Goal: Information Seeking & Learning: Learn about a topic

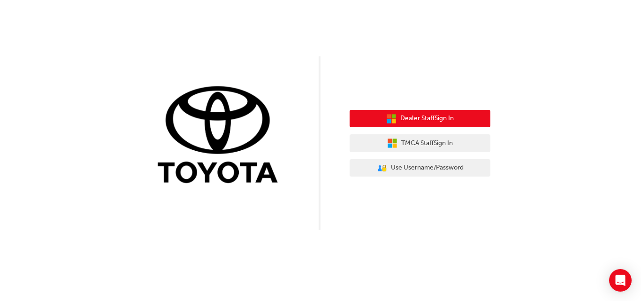
click at [443, 114] on span "Dealer Staff Sign In" at bounding box center [426, 118] width 53 height 11
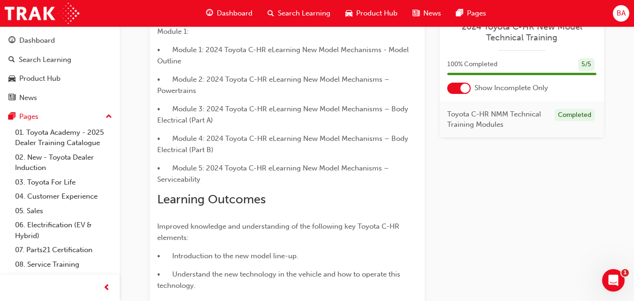
scroll to position [446, 0]
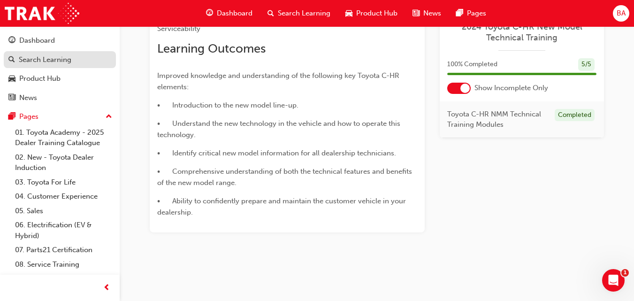
click at [70, 60] on div "Search Learning" at bounding box center [45, 59] width 53 height 11
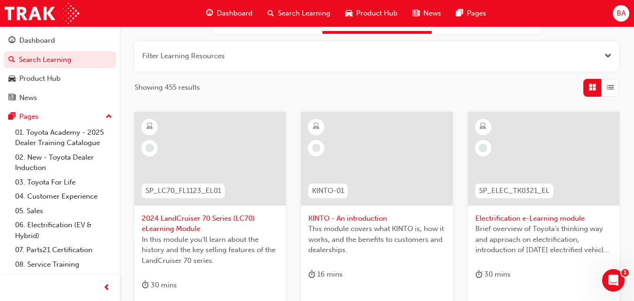
scroll to position [64, 0]
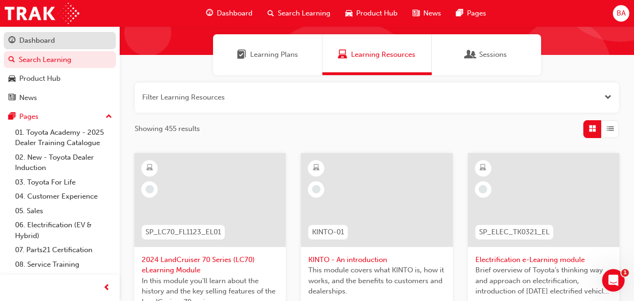
click at [49, 44] on div "Dashboard" at bounding box center [37, 40] width 36 height 11
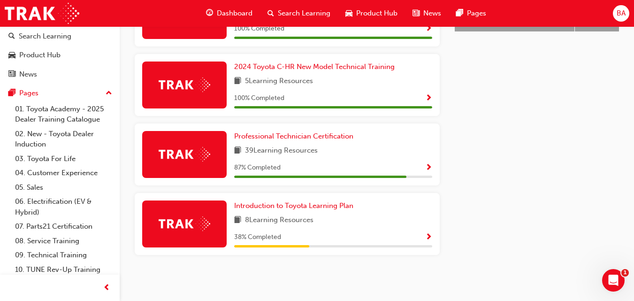
scroll to position [22, 0]
click at [492, 136] on div "Latest News Show all Welcome to your new Training Resource Centre Revolutionise…" at bounding box center [537, 16] width 164 height 519
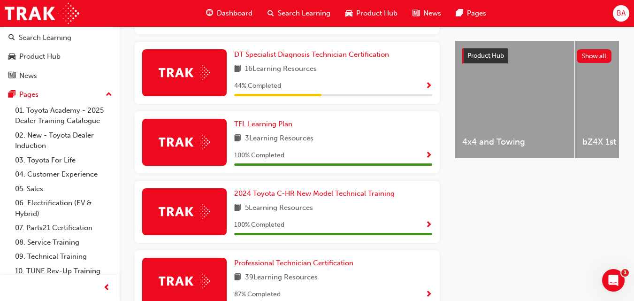
scroll to position [354, 0]
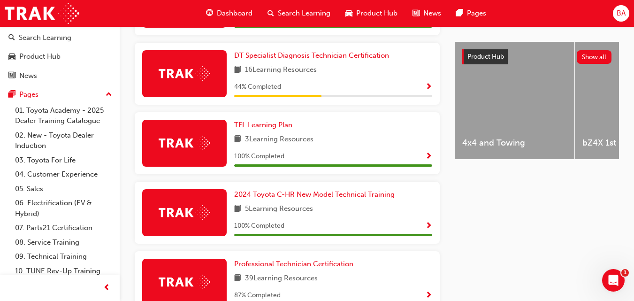
click at [492, 136] on div "4x4 and Towing" at bounding box center [515, 100] width 120 height 117
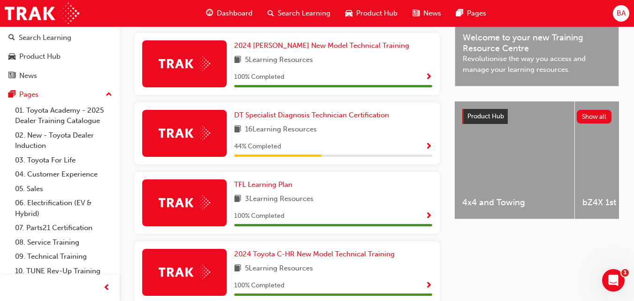
scroll to position [297, 0]
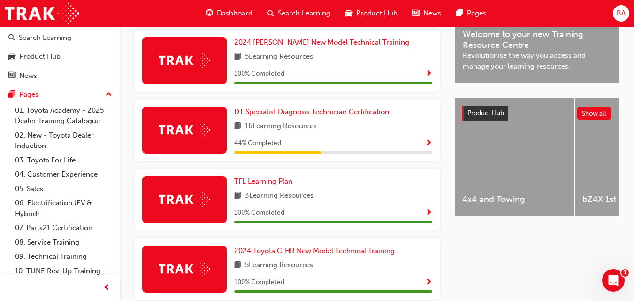
click at [294, 116] on span "DT Specialist Diagnosis Technician Certification" at bounding box center [311, 111] width 155 height 8
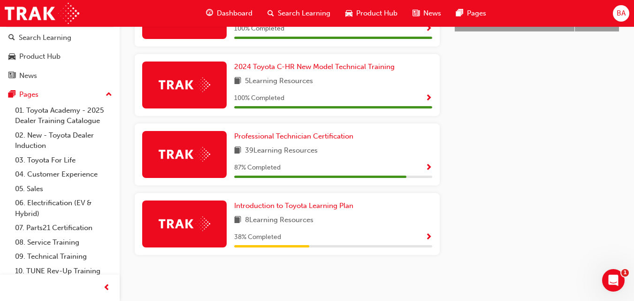
scroll to position [485, 0]
click at [305, 135] on span "Professional Technician Certification" at bounding box center [293, 136] width 119 height 8
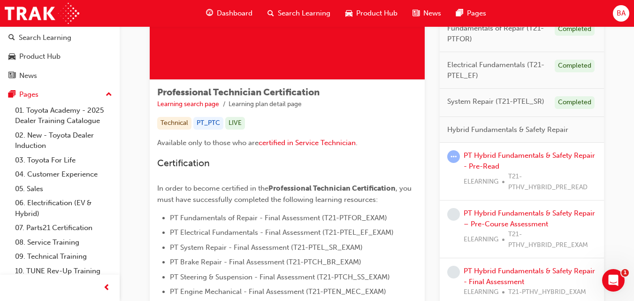
scroll to position [150, 0]
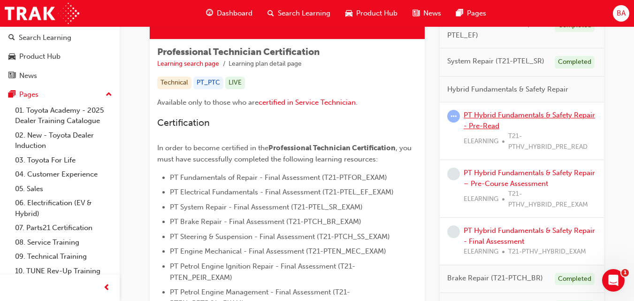
click at [514, 112] on link "PT Hybrid Fundamentals & Safety Repair - Pre-Read" at bounding box center [529, 120] width 131 height 19
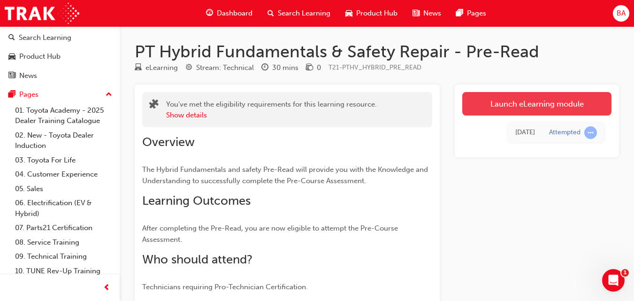
click at [518, 108] on link "Launch eLearning module" at bounding box center [536, 103] width 149 height 23
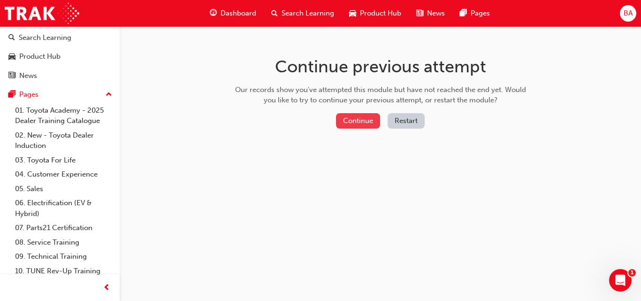
click at [364, 120] on button "Continue" at bounding box center [358, 120] width 44 height 15
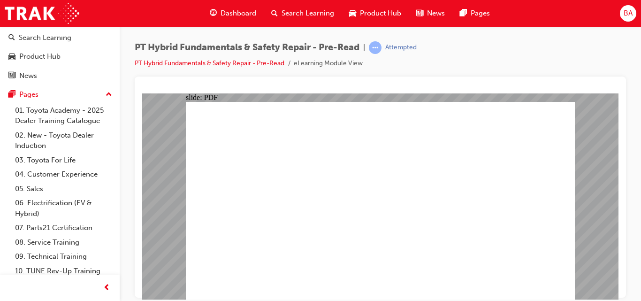
click at [592, 159] on div "slide: PDF BACK I have read this document BACK I have read this document" at bounding box center [380, 196] width 476 height 206
click at [633, 213] on div "PT Hybrid Fundamentals & Safety Repair - Pre-Read | Attempted PT Hybrid Fundame…" at bounding box center [380, 151] width 521 height 251
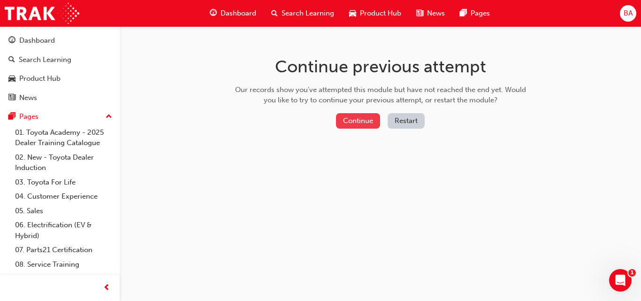
click at [364, 118] on button "Continue" at bounding box center [358, 120] width 44 height 15
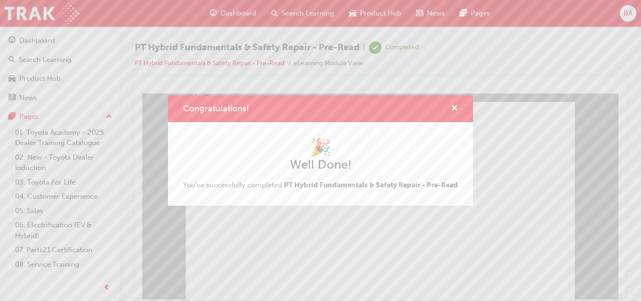
click at [297, 258] on div "Congratulations! 🎉 Well Done! You've successfully completed PT Hybrid Fundament…" at bounding box center [320, 150] width 641 height 301
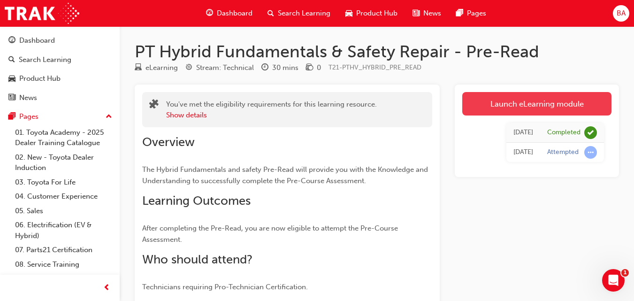
click at [505, 105] on link "Launch eLearning module" at bounding box center [536, 103] width 149 height 23
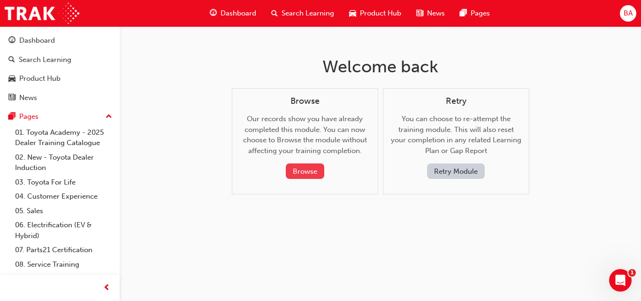
click at [313, 170] on button "Browse" at bounding box center [305, 170] width 38 height 15
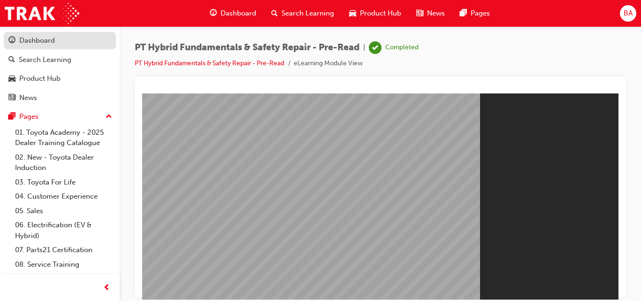
click at [50, 41] on div "Dashboard" at bounding box center [37, 40] width 36 height 11
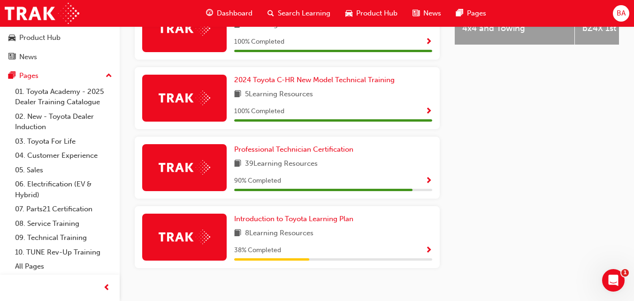
scroll to position [485, 0]
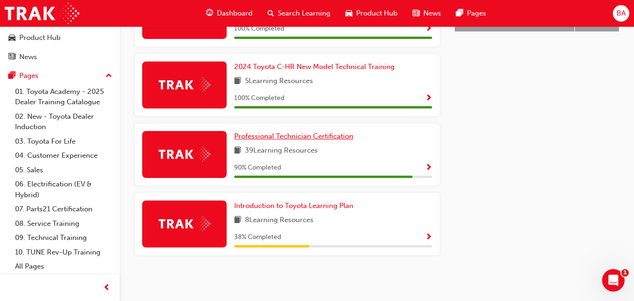
click at [320, 140] on span "Professional Technician Certification" at bounding box center [293, 136] width 119 height 8
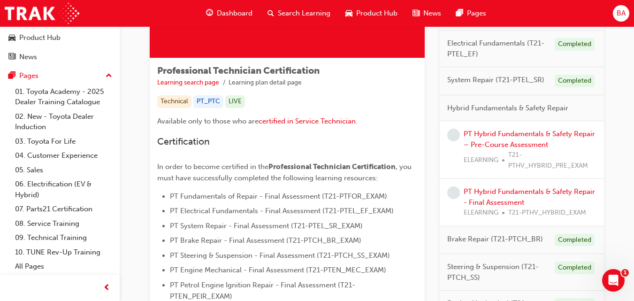
scroll to position [150, 0]
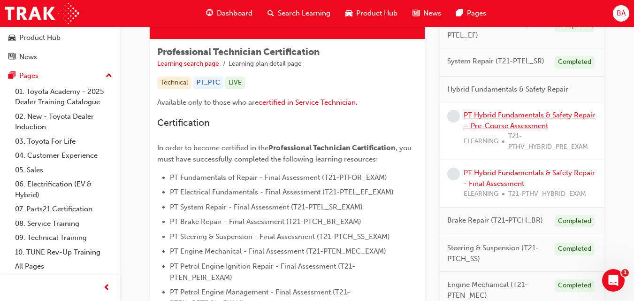
click at [551, 114] on link "PT Hybrid Fundamentals & Safety Repair – Pre-Course Assessment" at bounding box center [529, 120] width 131 height 19
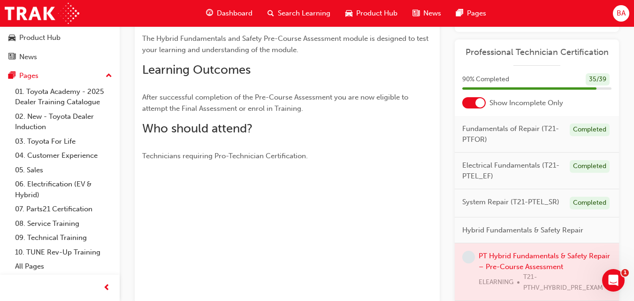
scroll to position [207, 0]
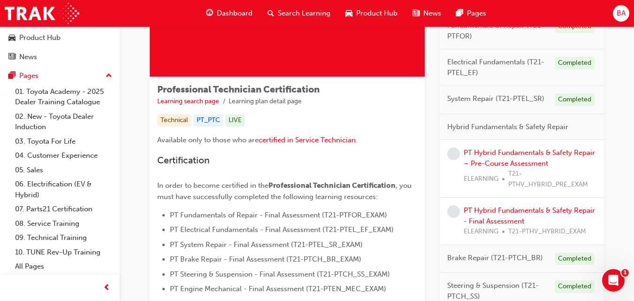
scroll to position [131, 0]
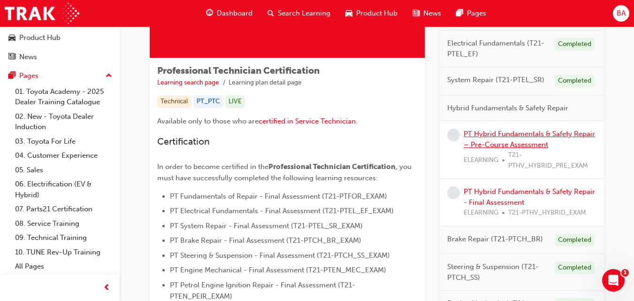
click at [509, 136] on link "PT Hybrid Fundamentals & Safety Repair – Pre-Course Assessment" at bounding box center [529, 139] width 131 height 19
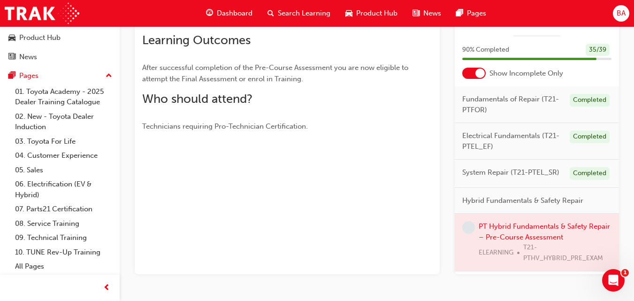
scroll to position [207, 0]
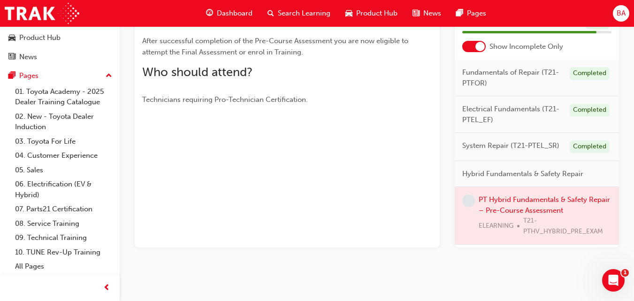
click at [522, 208] on div at bounding box center [537, 215] width 164 height 57
click at [523, 209] on div at bounding box center [537, 215] width 164 height 57
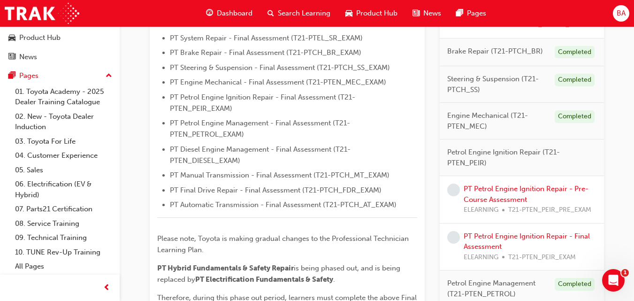
scroll to position [338, 0]
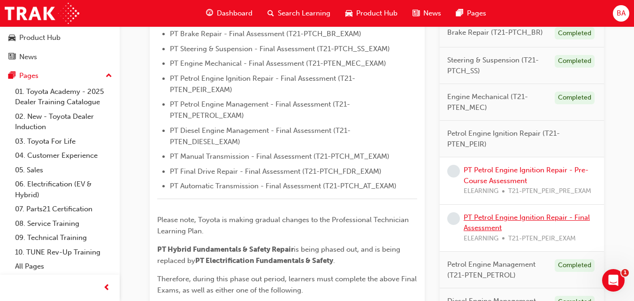
click at [560, 218] on link "PT Petrol Engine Ignition Repair - Final Assessment" at bounding box center [527, 222] width 126 height 19
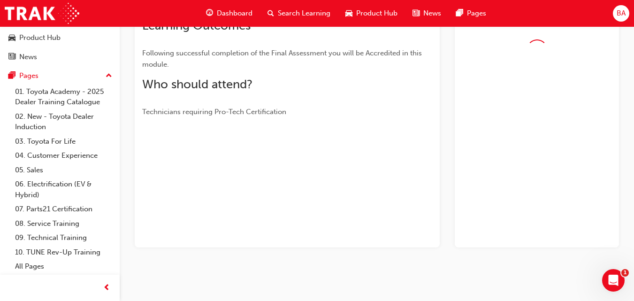
scroll to position [187, 0]
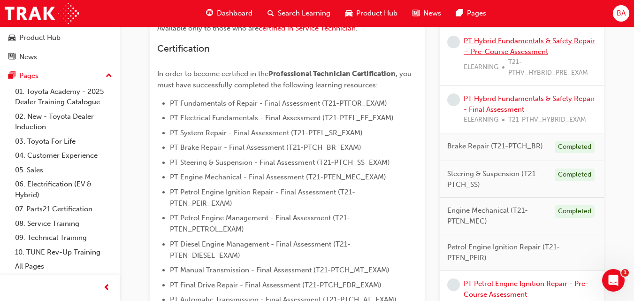
scroll to position [225, 0]
click at [517, 46] on link "PT Hybrid Fundamentals & Safety Repair – Pre-Course Assessment" at bounding box center [529, 45] width 131 height 19
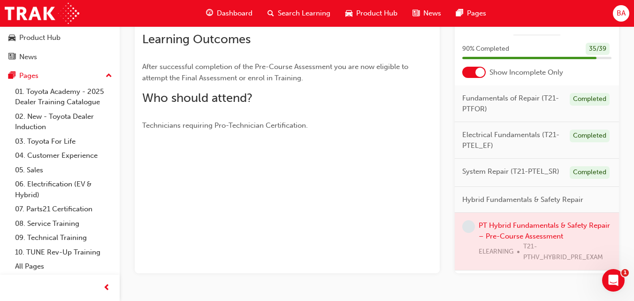
scroll to position [207, 0]
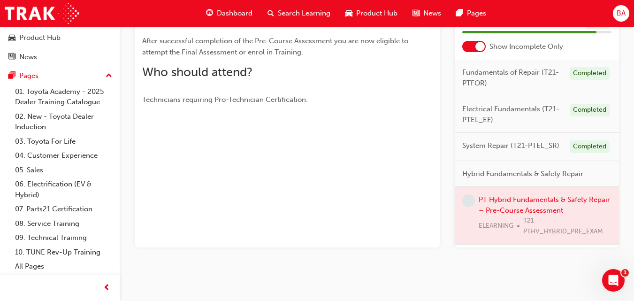
click at [509, 208] on div at bounding box center [537, 215] width 164 height 57
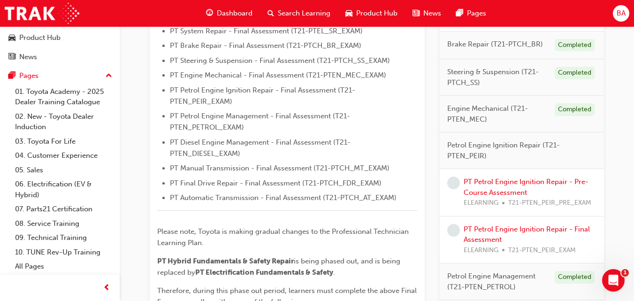
scroll to position [357, 0]
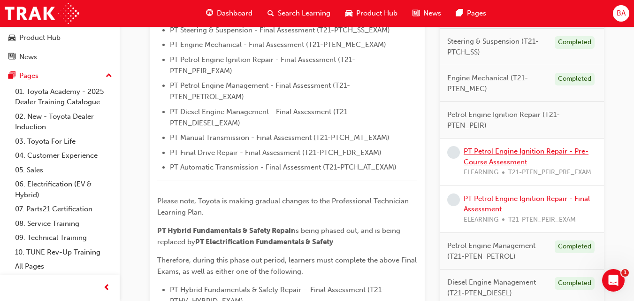
click at [519, 147] on link "PT Petrol Engine Ignition Repair - Pre-Course Assessment" at bounding box center [526, 156] width 125 height 19
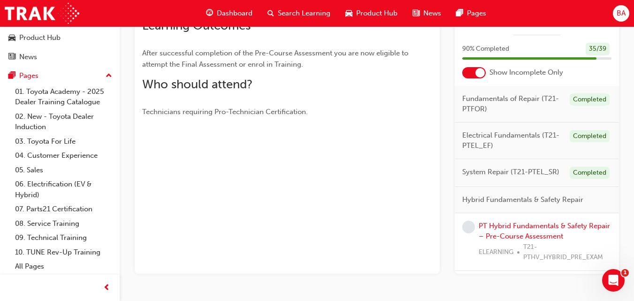
scroll to position [187, 0]
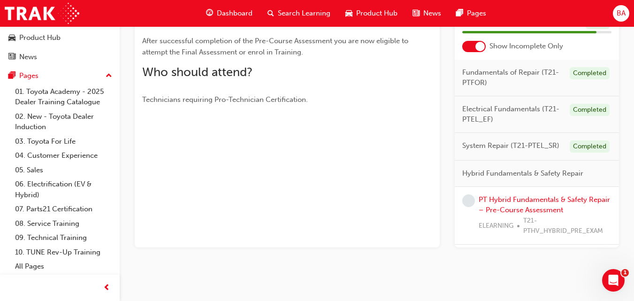
click at [357, 161] on div "You've met the eligibility requirements for this learning resource. Show detail…" at bounding box center [287, 72] width 305 height 350
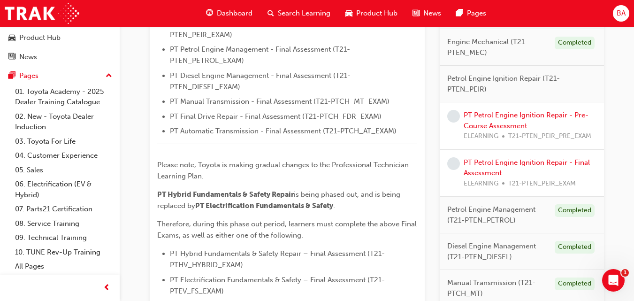
scroll to position [394, 0]
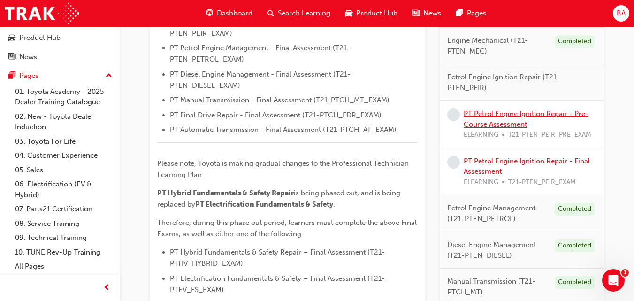
click at [503, 115] on link "PT Petrol Engine Ignition Repair - Pre-Course Assessment" at bounding box center [526, 118] width 125 height 19
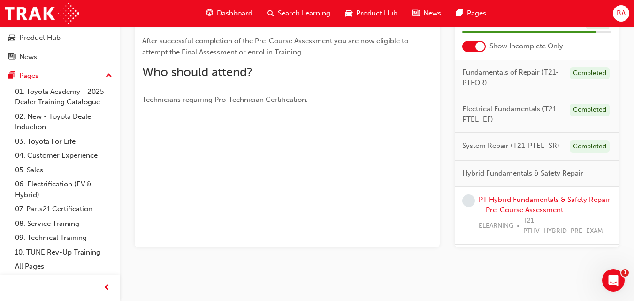
scroll to position [164, 0]
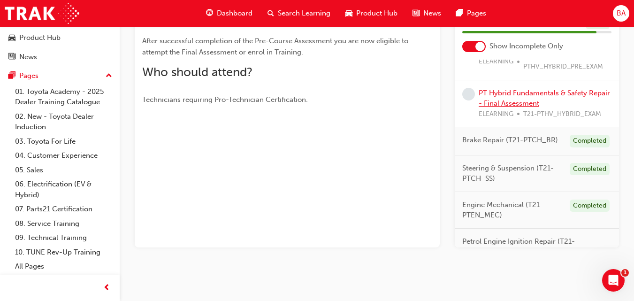
click at [515, 101] on link "PT Hybrid Fundamentals & Safety Repair - Final Assessment" at bounding box center [544, 98] width 131 height 19
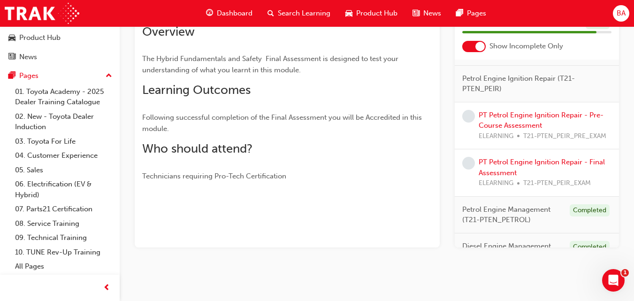
scroll to position [321, 0]
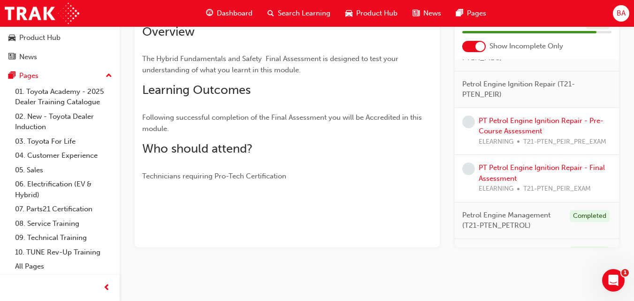
click at [625, 185] on div "PT Hybrid Fundamentals & Safety Repair - Final Assessment eLearning Stream: Tec…" at bounding box center [377, 65] width 514 height 423
click at [517, 136] on link "PT Petrol Engine Ignition Repair - Pre-Course Assessment" at bounding box center [541, 125] width 125 height 19
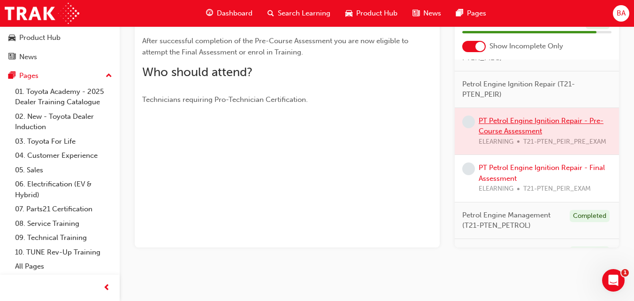
scroll to position [144, 0]
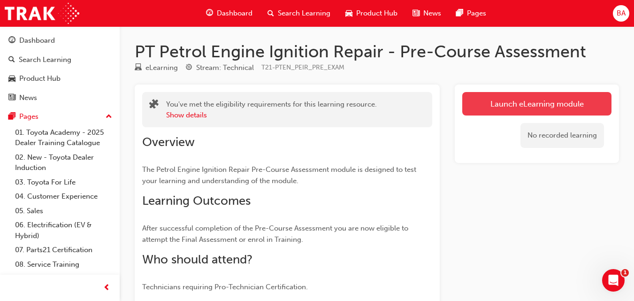
click at [499, 100] on link "Launch eLearning module" at bounding box center [536, 103] width 149 height 23
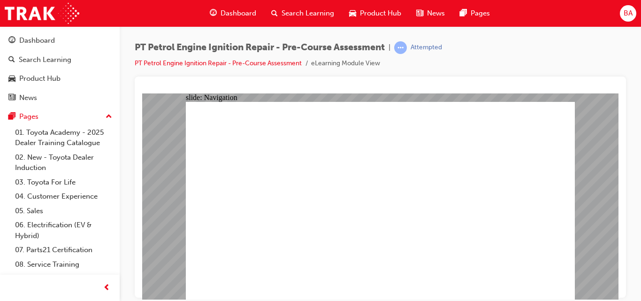
radio input "true"
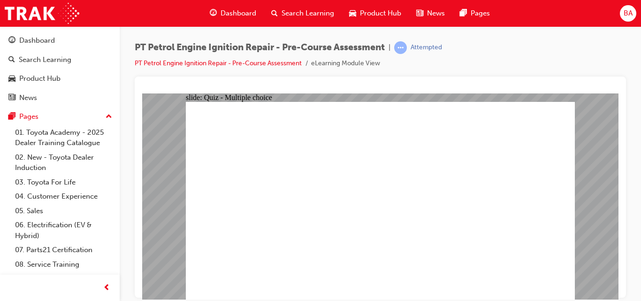
click at [597, 169] on div "slide: Quiz - Multiple choice Oval 1 Question 1 Which of the following statemen…" at bounding box center [380, 196] width 476 height 206
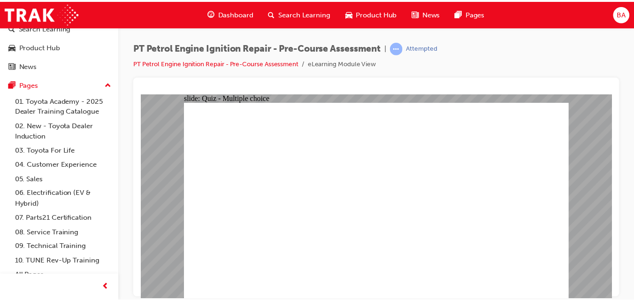
scroll to position [41, 0]
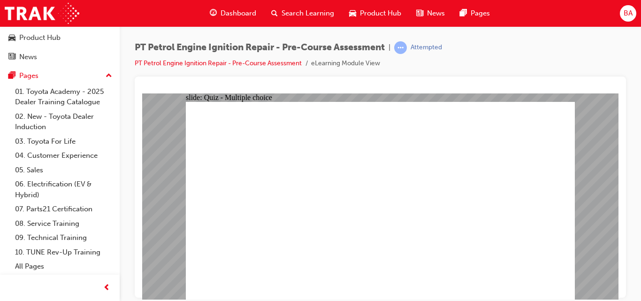
radio input "true"
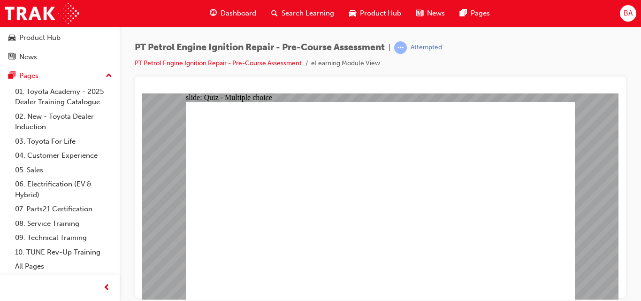
radio input "true"
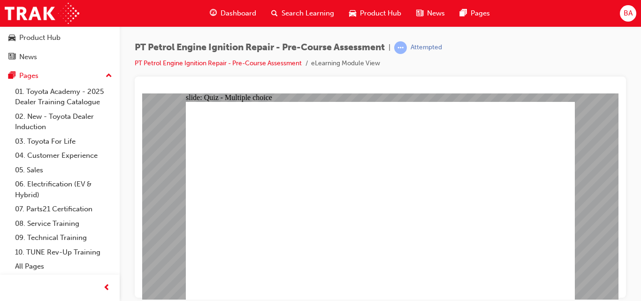
radio input "true"
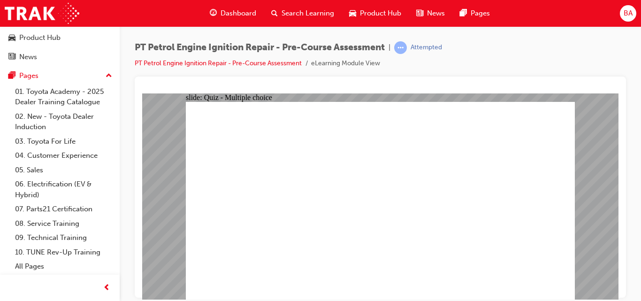
radio input "true"
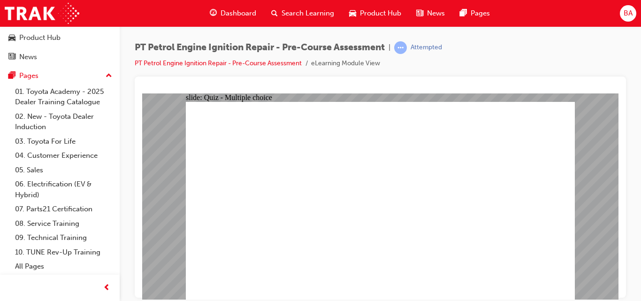
radio input "false"
radio input "true"
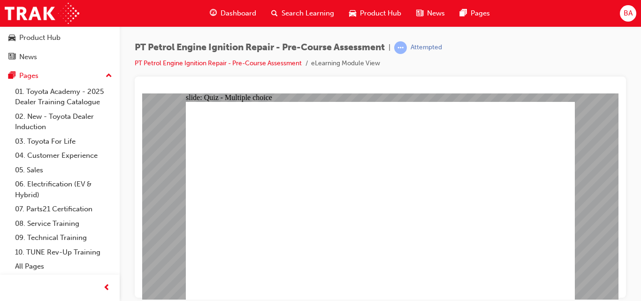
radio input "true"
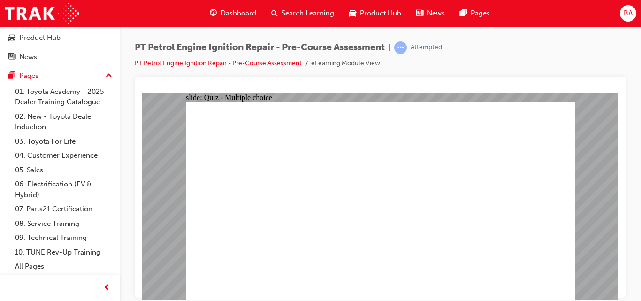
radio input "true"
click at [619, 277] on div at bounding box center [380, 186] width 491 height 221
click at [588, 231] on div "slide: Results Slide Unfortunately you did not pass the quiz this time. Click R…" at bounding box center [380, 196] width 476 height 206
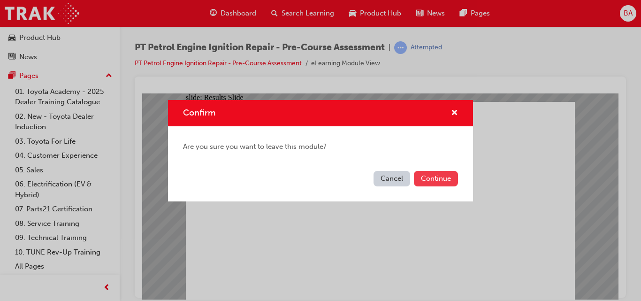
click at [425, 178] on button "Continue" at bounding box center [436, 178] width 44 height 15
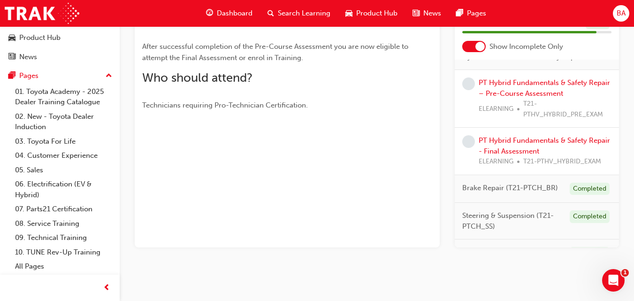
scroll to position [115, 0]
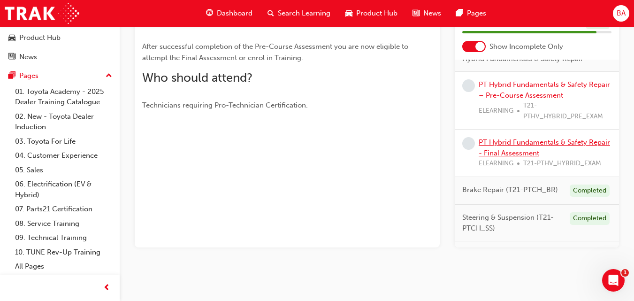
click at [557, 152] on link "PT Hybrid Fundamentals & Safety Repair - Final Assessment" at bounding box center [544, 147] width 131 height 19
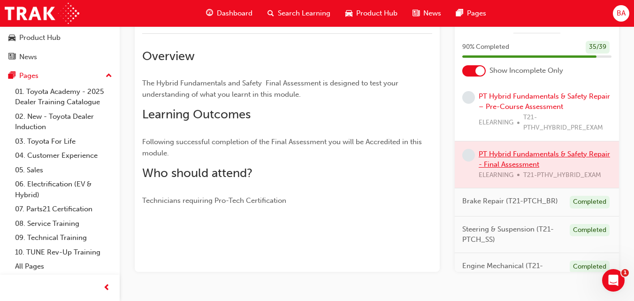
scroll to position [144, 0]
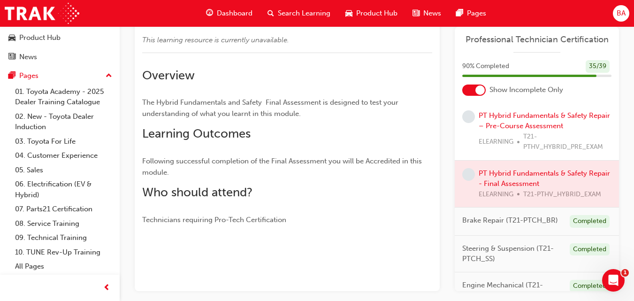
drag, startPoint x: 633, startPoint y: 106, endPoint x: 633, endPoint y: 100, distance: 5.2
click at [633, 100] on div "PT Hybrid Fundamentals & Safety Repair - Final Assessment eLearning Stream: Tec…" at bounding box center [377, 109] width 514 height 423
click at [544, 123] on link "PT Hybrid Fundamentals & Safety Repair – Pre-Course Assessment" at bounding box center [544, 120] width 131 height 19
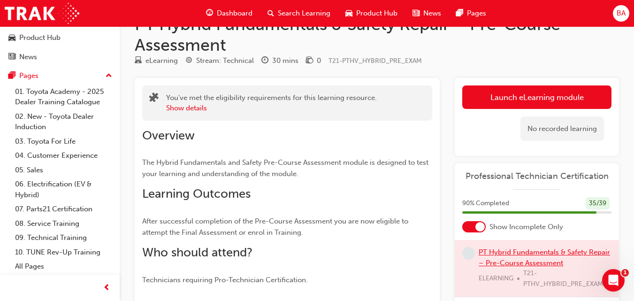
scroll to position [26, 0]
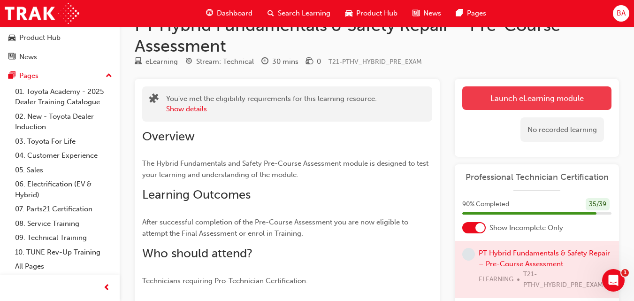
click at [569, 99] on link "Launch eLearning module" at bounding box center [536, 97] width 149 height 23
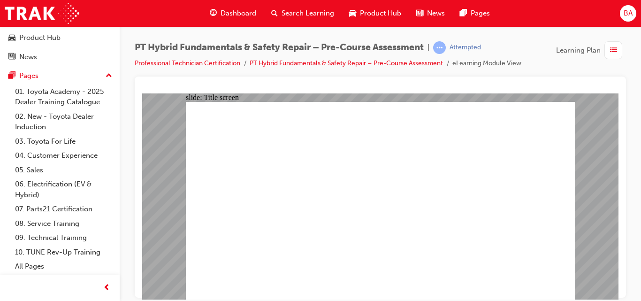
click at [631, 126] on div "PT Hybrid Fundamentals & Safety Repair – Pre-Course Assessment | Attempted Prof…" at bounding box center [380, 151] width 521 height 251
click at [632, 92] on div "PT Hybrid Fundamentals & Safety Repair – Pre-Course Assessment | Attempted Prof…" at bounding box center [380, 151] width 521 height 251
click at [127, 282] on div "PT Hybrid Fundamentals & Safety Repair – Pre-Course Assessment | Attempted Prof…" at bounding box center [320, 150] width 641 height 301
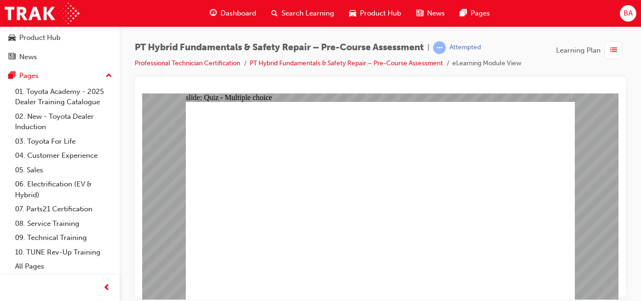
radio input "true"
drag, startPoint x: 477, startPoint y: 131, endPoint x: 422, endPoint y: 136, distance: 55.1
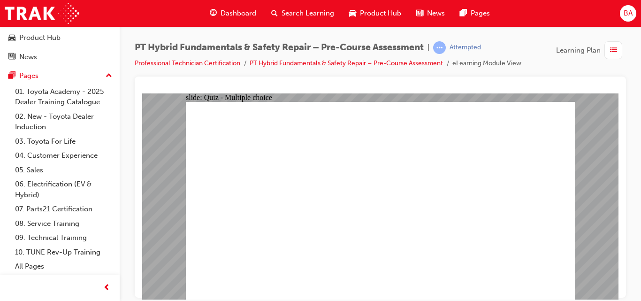
radio input "true"
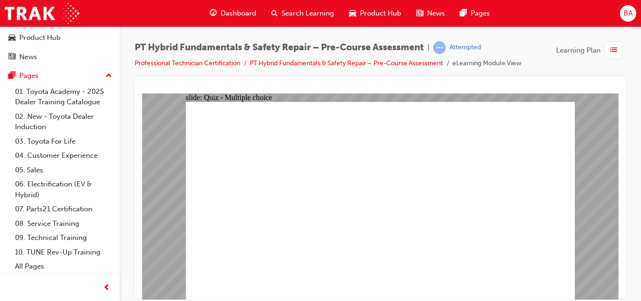
radio input "true"
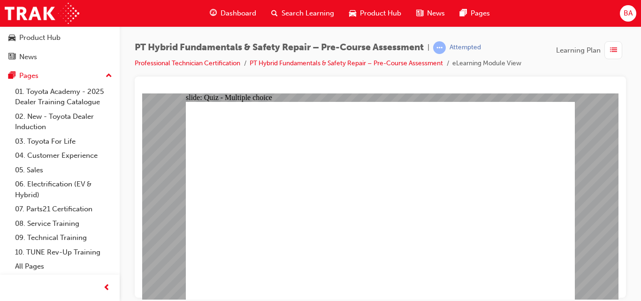
checkbox input "true"
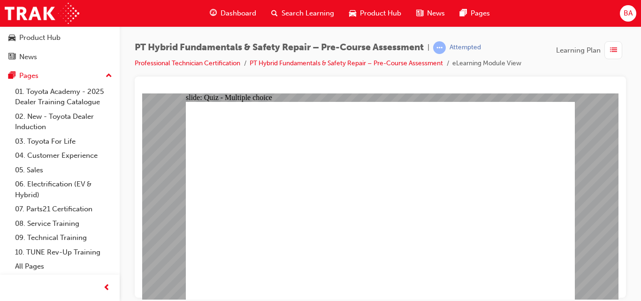
checkbox input "true"
radio input "true"
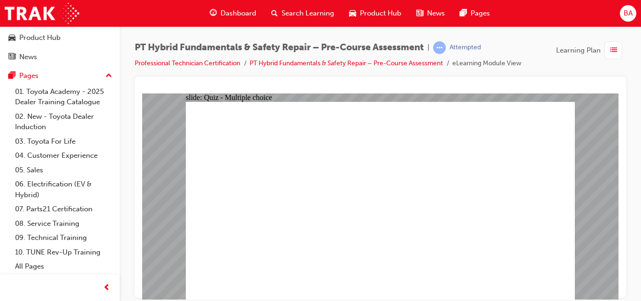
drag, startPoint x: 549, startPoint y: 230, endPoint x: 389, endPoint y: 267, distance: 163.7
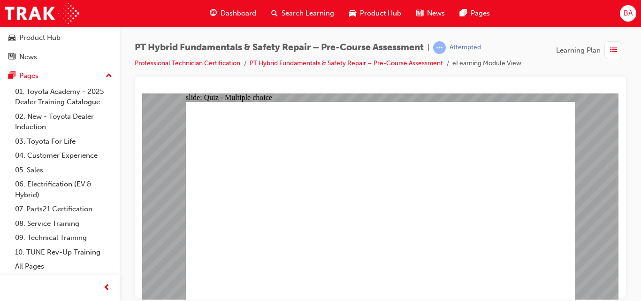
radio input "false"
radio input "true"
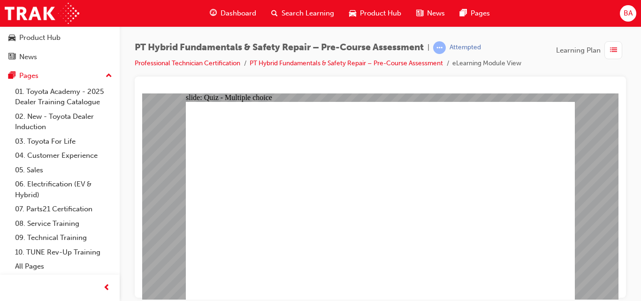
radio input "true"
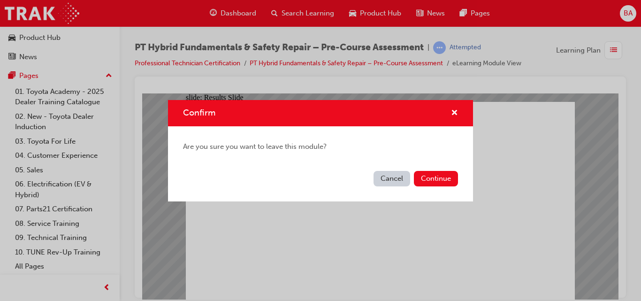
click at [401, 177] on button "Cancel" at bounding box center [392, 178] width 37 height 15
click at [455, 109] on span "cross-icon" at bounding box center [454, 113] width 7 height 8
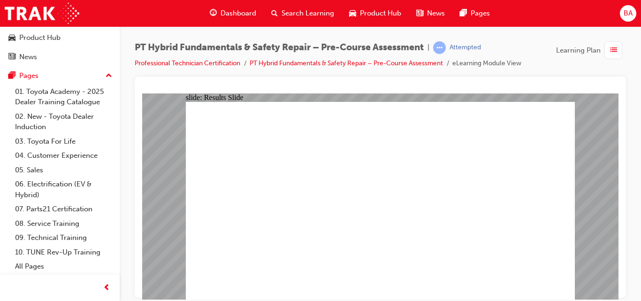
click at [247, 11] on span "Dashboard" at bounding box center [239, 13] width 36 height 11
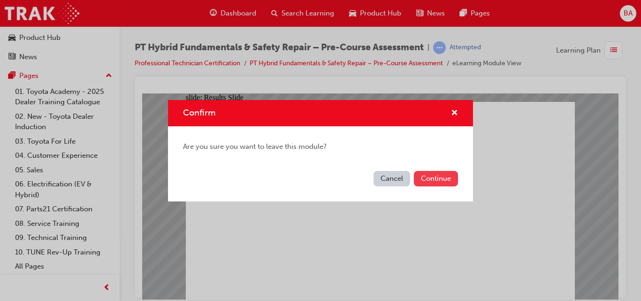
click at [430, 182] on button "Continue" at bounding box center [436, 178] width 44 height 15
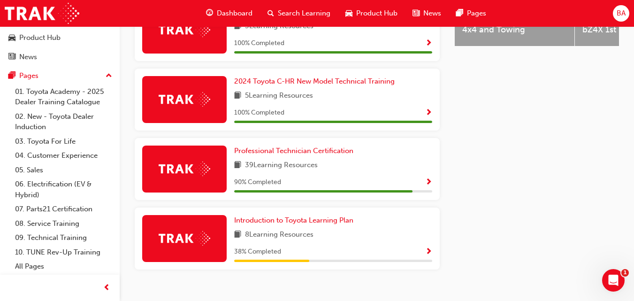
scroll to position [469, 0]
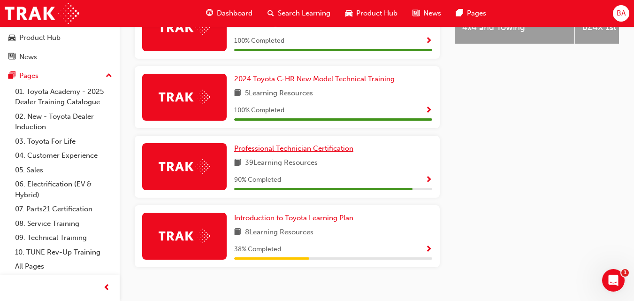
click at [315, 152] on span "Professional Technician Certification" at bounding box center [293, 148] width 119 height 8
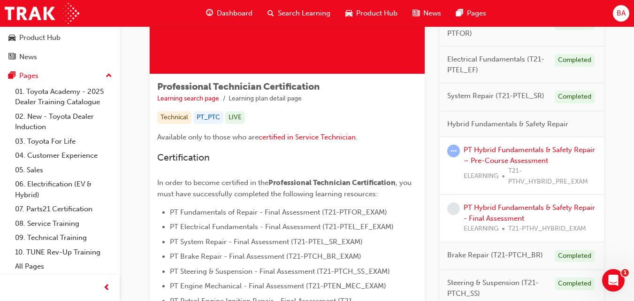
scroll to position [117, 0]
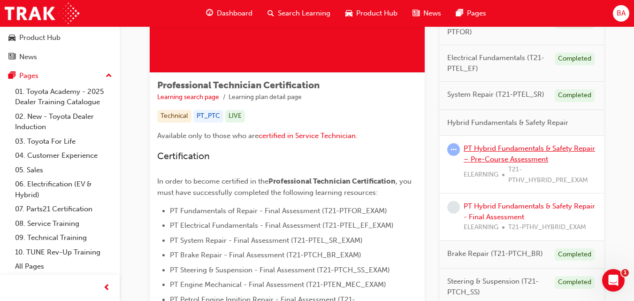
click at [505, 147] on link "PT Hybrid Fundamentals & Safety Repair – Pre-Course Assessment" at bounding box center [529, 153] width 131 height 19
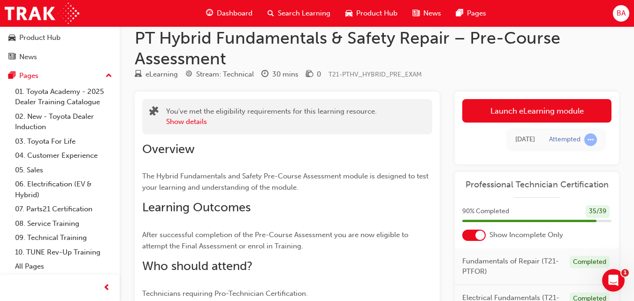
scroll to position [9, 0]
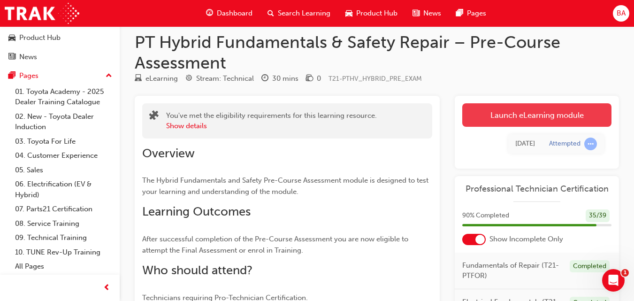
click at [565, 110] on link "Launch eLearning module" at bounding box center [536, 114] width 149 height 23
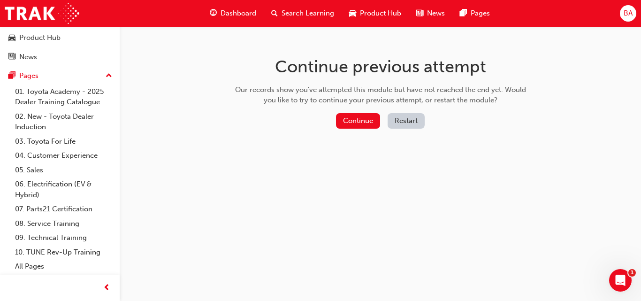
click at [420, 119] on button "Restart" at bounding box center [406, 120] width 37 height 15
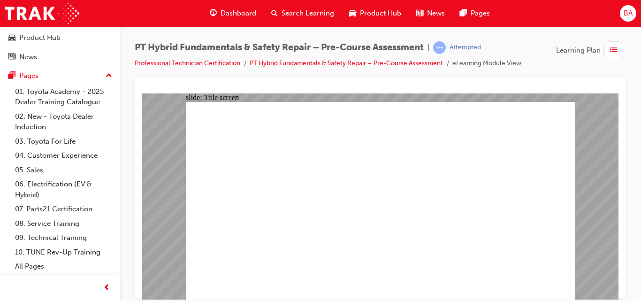
click at [632, 97] on div "PT Hybrid Fundamentals & Safety Repair – Pre-Course Assessment | Attempted Prof…" at bounding box center [380, 151] width 521 height 251
radio input "true"
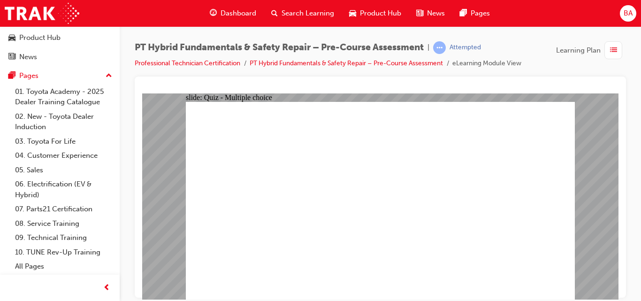
radio input "true"
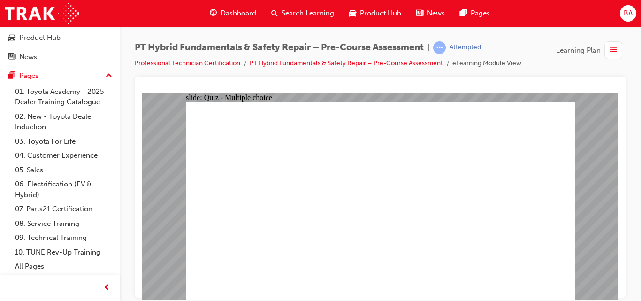
radio input "true"
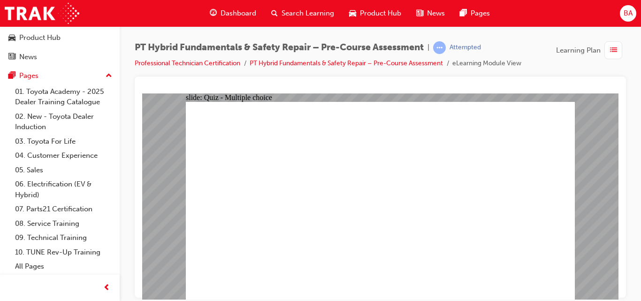
checkbox input "true"
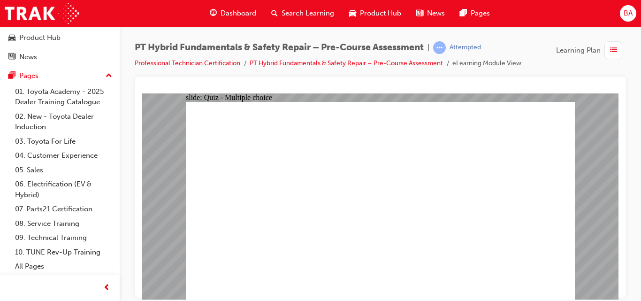
checkbox input "true"
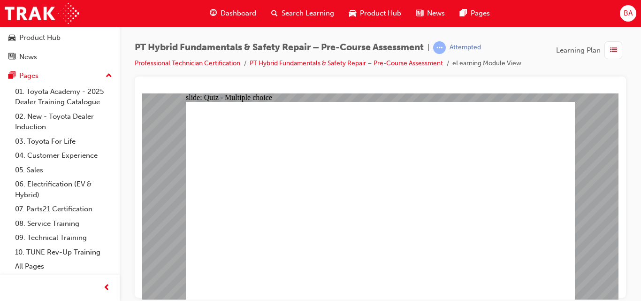
radio input "false"
radio input "true"
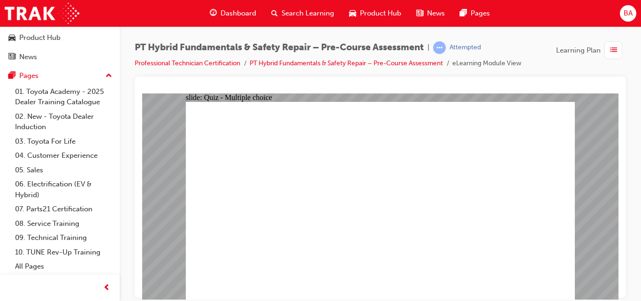
radio input "true"
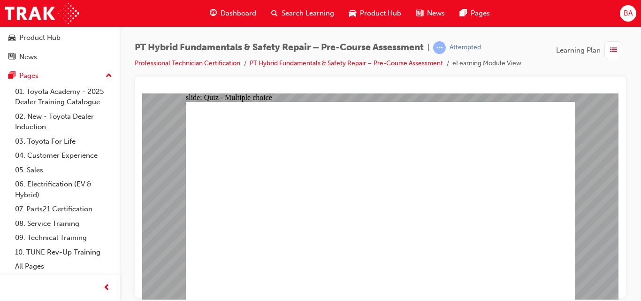
radio input "true"
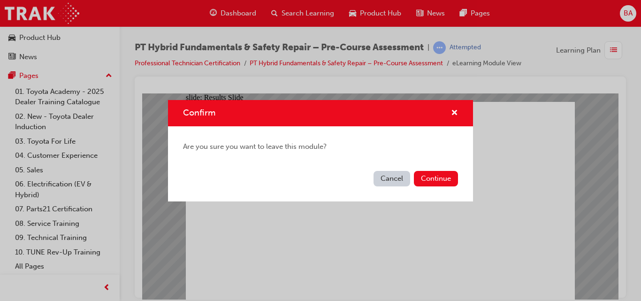
click at [394, 183] on button "Cancel" at bounding box center [392, 178] width 37 height 15
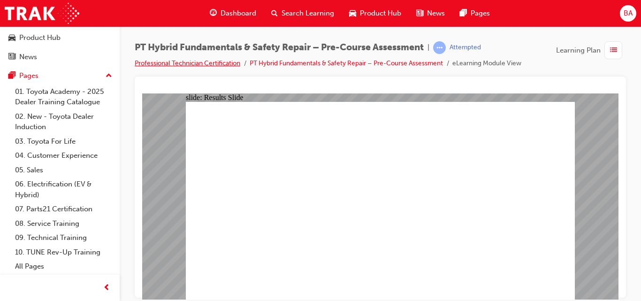
click at [211, 61] on link "Professional Technician Certification" at bounding box center [188, 63] width 106 height 8
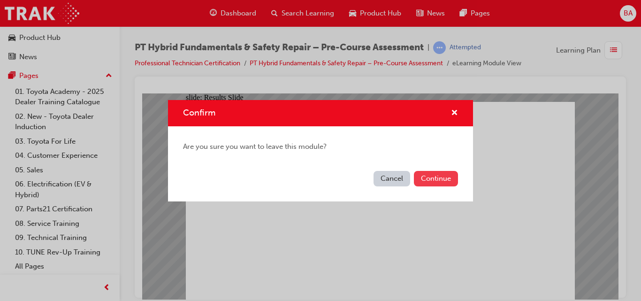
click at [442, 175] on button "Continue" at bounding box center [436, 178] width 44 height 15
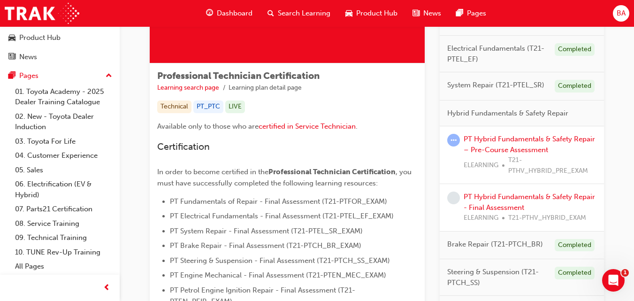
scroll to position [125, 0]
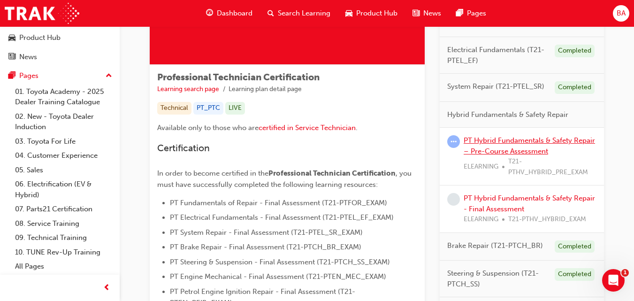
click at [521, 142] on link "PT Hybrid Fundamentals & Safety Repair – Pre-Course Assessment" at bounding box center [529, 145] width 131 height 19
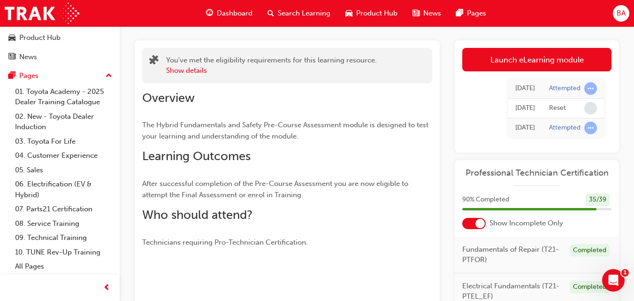
scroll to position [62, 0]
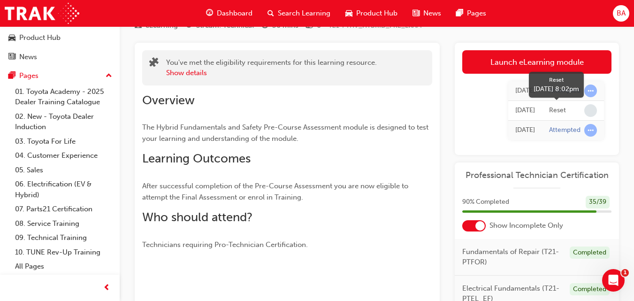
click at [590, 111] on span "learningRecordVerb_NONE-icon" at bounding box center [590, 110] width 13 height 13
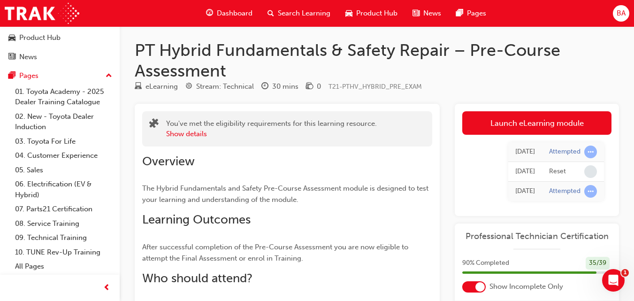
scroll to position [0, 0]
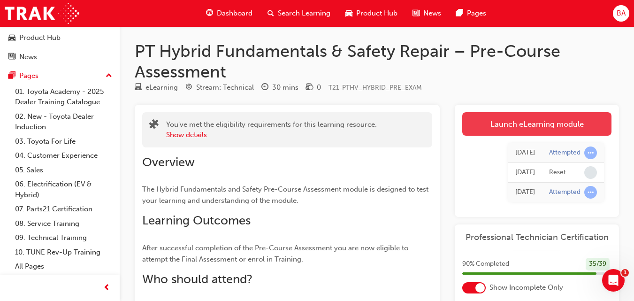
click at [551, 120] on link "Launch eLearning module" at bounding box center [536, 123] width 149 height 23
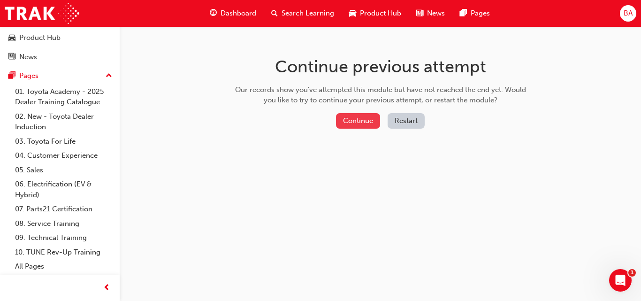
click at [366, 123] on button "Continue" at bounding box center [358, 120] width 44 height 15
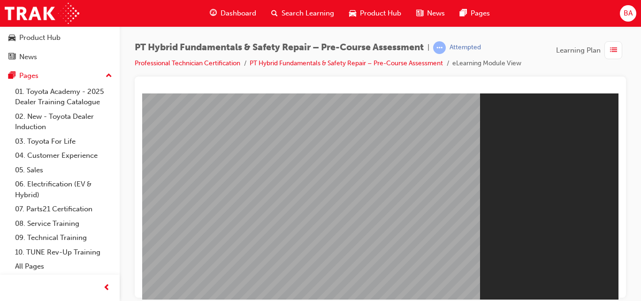
click at [617, 69] on div "PT Hybrid Fundamentals & Safety Repair – Pre-Course Assessment | Attempted Prof…" at bounding box center [380, 58] width 491 height 35
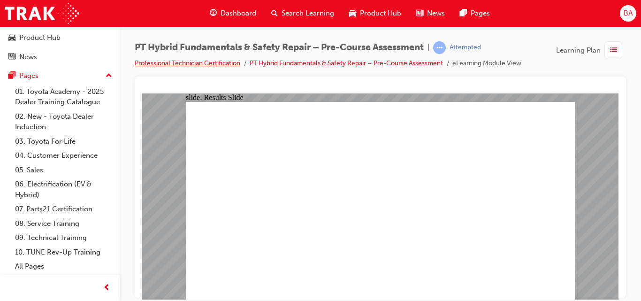
click at [205, 60] on link "Professional Technician Certification" at bounding box center [188, 63] width 106 height 8
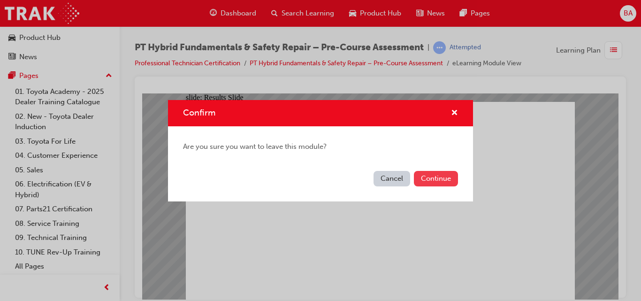
click at [443, 173] on button "Continue" at bounding box center [436, 178] width 44 height 15
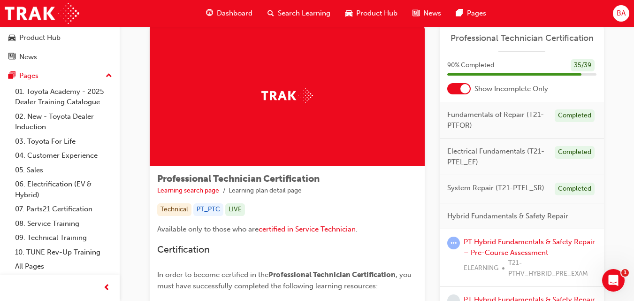
scroll to position [84, 0]
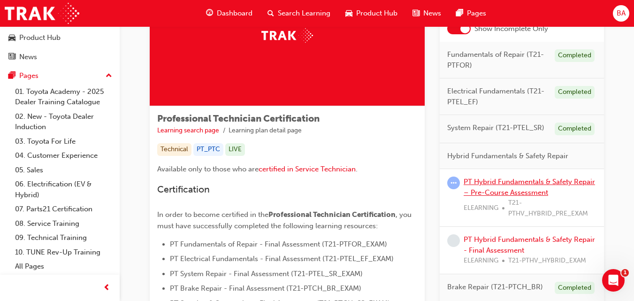
click at [503, 185] on link "PT Hybrid Fundamentals & Safety Repair – Pre-Course Assessment" at bounding box center [529, 186] width 131 height 19
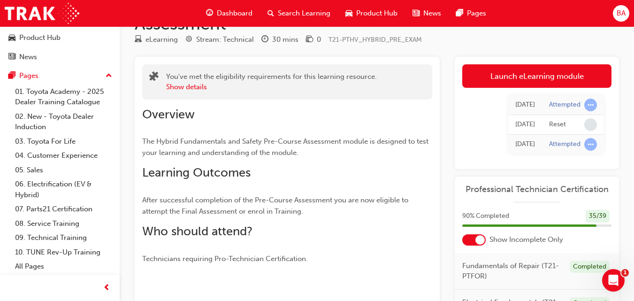
scroll to position [38, 0]
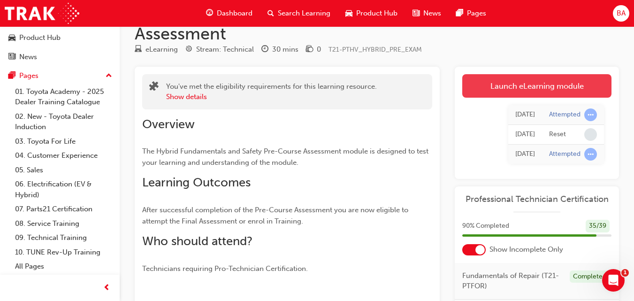
click at [591, 90] on link "Launch eLearning module" at bounding box center [536, 85] width 149 height 23
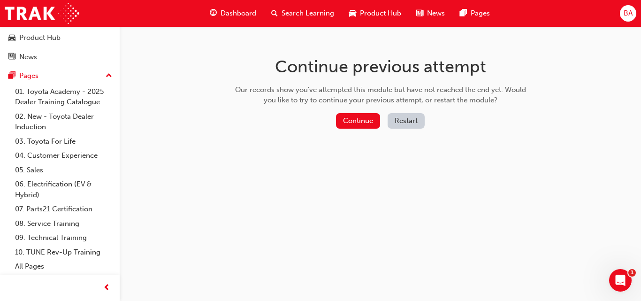
click at [404, 120] on button "Restart" at bounding box center [406, 120] width 37 height 15
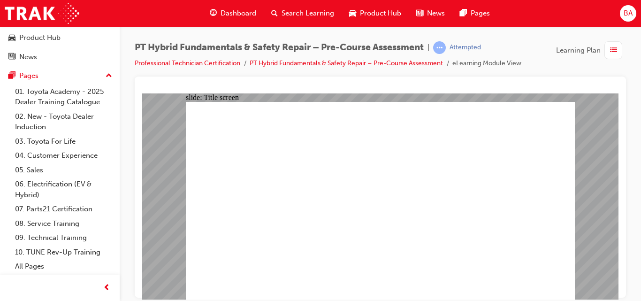
click at [633, 97] on div "PT Hybrid Fundamentals & Safety Repair – Pre-Course Assessment | Attempted Prof…" at bounding box center [380, 151] width 521 height 251
radio input "true"
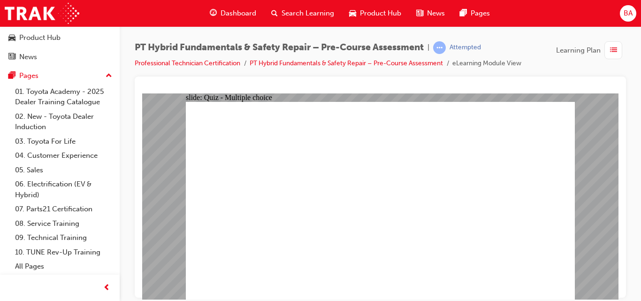
radio input "true"
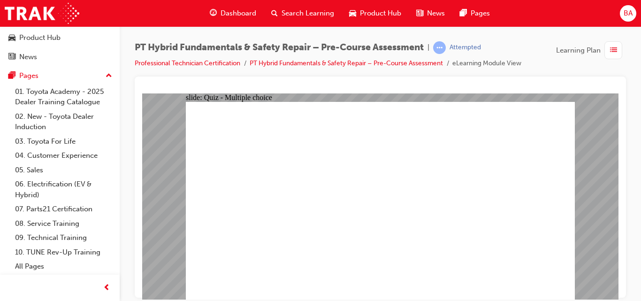
radio input "true"
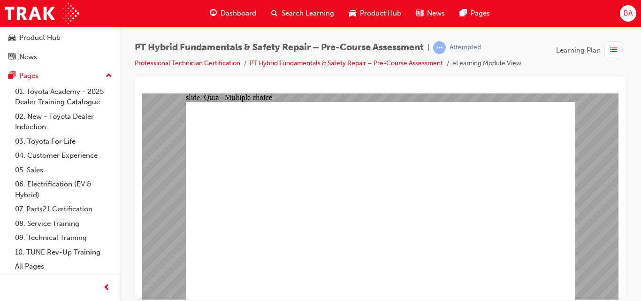
checkbox input "true"
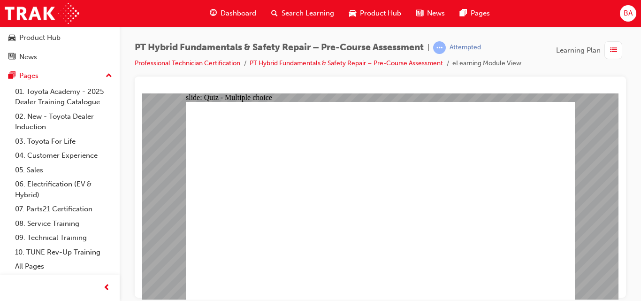
checkbox input "true"
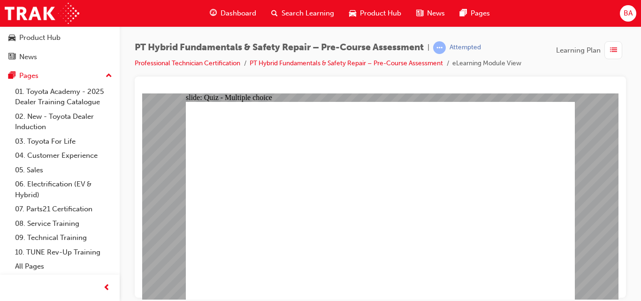
radio input "true"
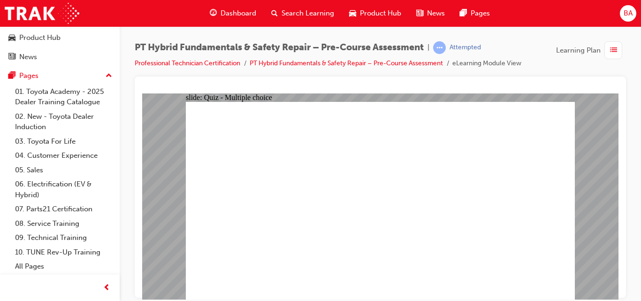
radio input "true"
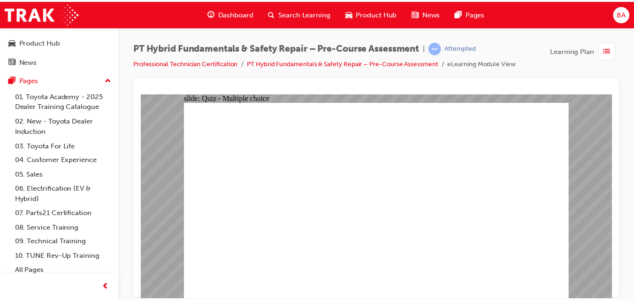
scroll to position [41, 0]
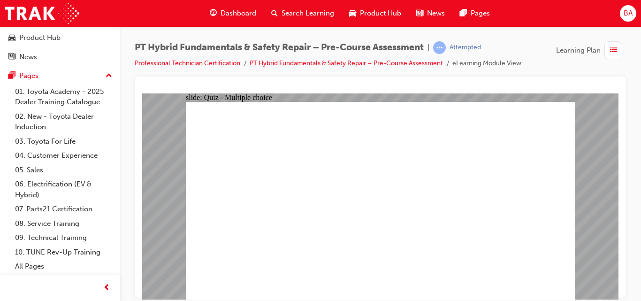
click at [577, 212] on div "slide: Quiz - Multiple choice Oval 1 Question 2 What is the one-hand rule when …" at bounding box center [380, 196] width 476 height 206
click at [582, 209] on div "slide: Quiz - Multiple choice Oval 1 Question 2 What is the one-hand rule when …" at bounding box center [380, 196] width 476 height 206
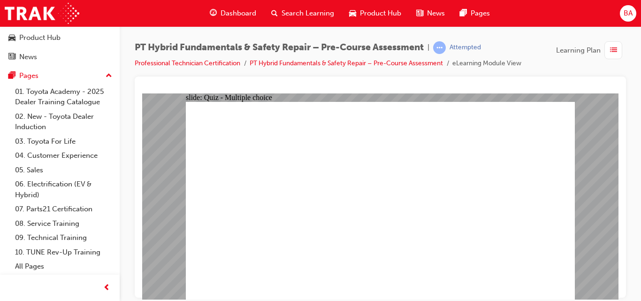
click at [205, 65] on link "Professional Technician Certification" at bounding box center [188, 63] width 106 height 8
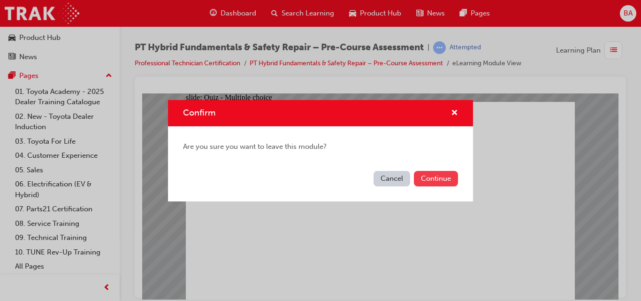
click at [431, 177] on button "Continue" at bounding box center [436, 178] width 44 height 15
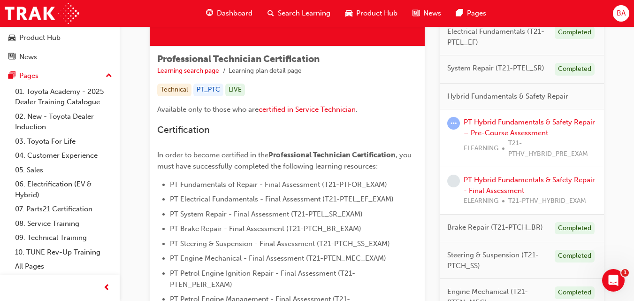
scroll to position [158, 0]
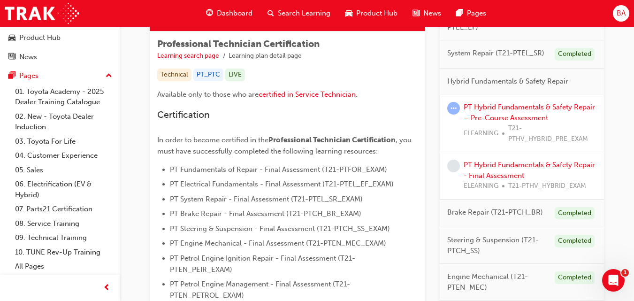
click at [518, 112] on div "PT Hybrid Fundamentals & Safety Repair – Pre-Course Assessment ELEARNING T21-PT…" at bounding box center [530, 123] width 133 height 42
click at [518, 117] on link "PT Hybrid Fundamentals & Safety Repair – Pre-Course Assessment" at bounding box center [529, 112] width 131 height 19
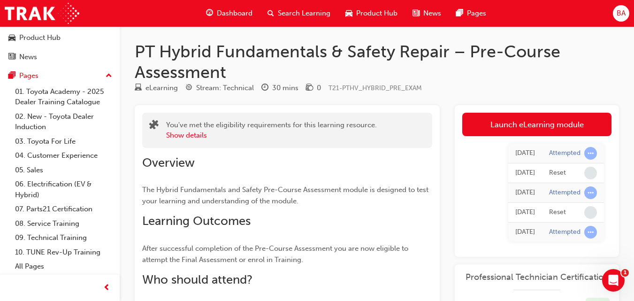
scroll to position [263, 0]
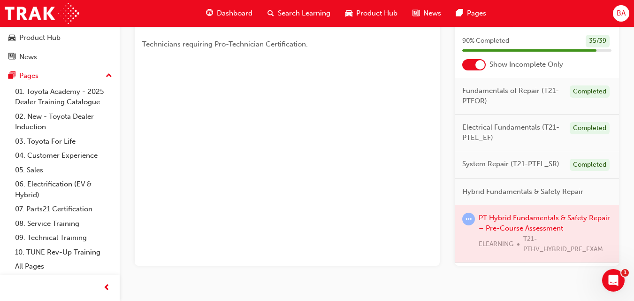
click at [497, 224] on div at bounding box center [537, 233] width 164 height 57
click at [468, 225] on span "learningRecordVerb_ATTEMPT-icon" at bounding box center [468, 219] width 13 height 13
